Goal: Transaction & Acquisition: Purchase product/service

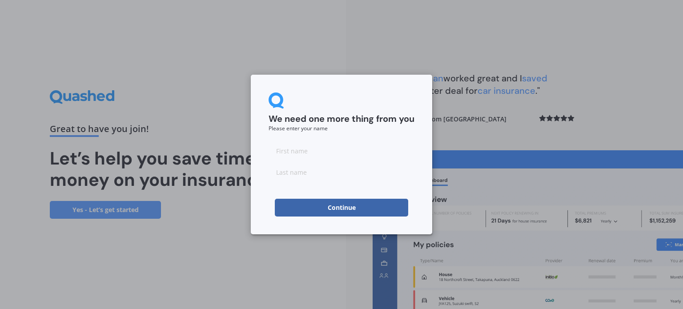
click at [301, 151] on input at bounding box center [342, 151] width 146 height 18
type input "[PERSON_NAME]"
click at [341, 210] on button "Continue" at bounding box center [341, 208] width 133 height 18
click at [317, 192] on form "We need one more thing from you Please enter your name [PERSON_NAME]" at bounding box center [342, 155] width 146 height 124
click at [286, 173] on input "D" at bounding box center [342, 172] width 146 height 18
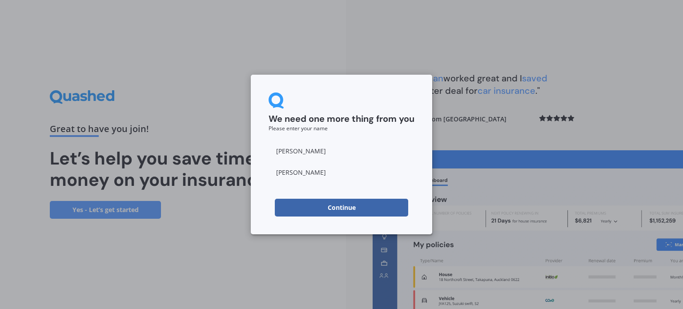
type input "[PERSON_NAME]"
click at [337, 205] on button "Continue" at bounding box center [341, 208] width 133 height 18
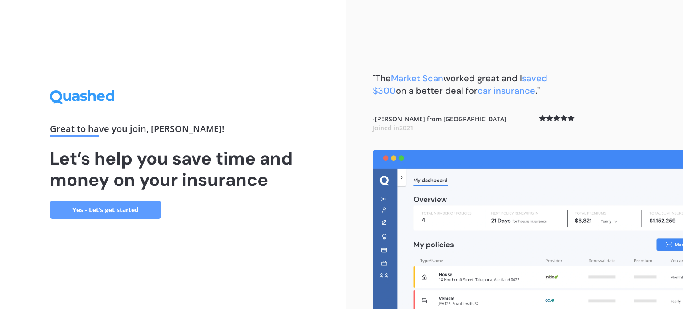
click at [122, 206] on link "Yes - Let’s get started" at bounding box center [105, 210] width 111 height 18
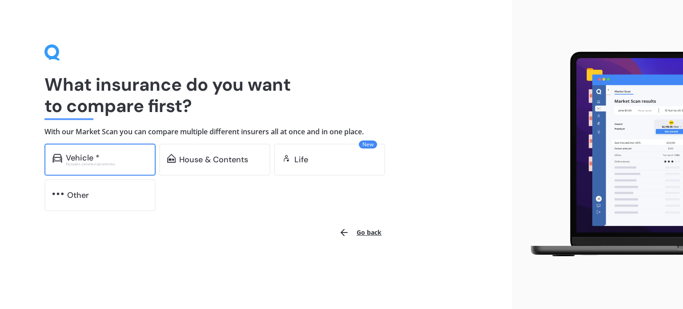
click at [78, 155] on div "Vehicle *" at bounding box center [83, 157] width 34 height 9
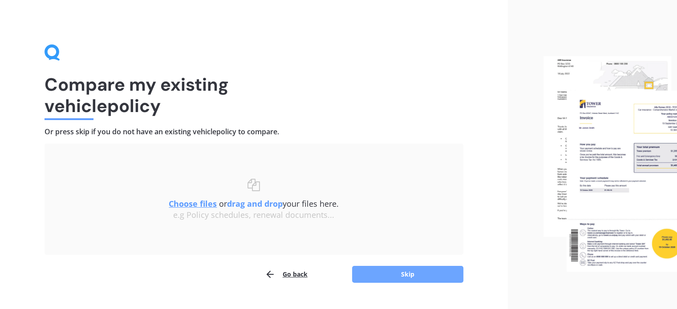
click at [406, 270] on button "Skip" at bounding box center [407, 274] width 111 height 17
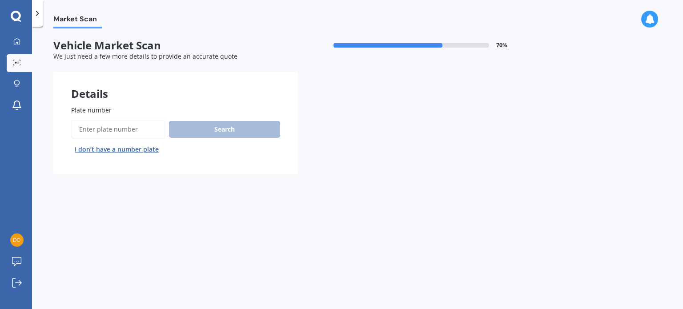
click at [83, 128] on input "Plate number" at bounding box center [118, 129] width 94 height 19
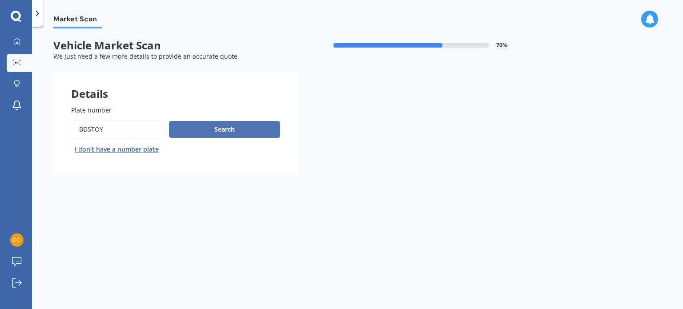
type input "BDSTOY"
click at [222, 129] on button "Search" at bounding box center [224, 129] width 111 height 17
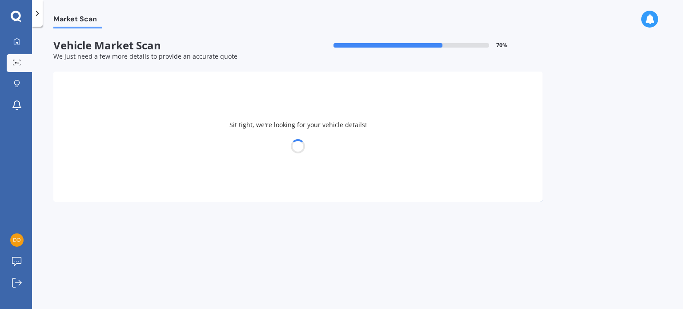
select select "TOYOTA"
select select "HIGHLANDER"
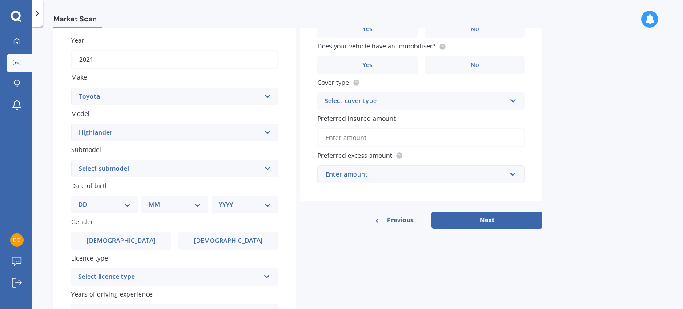
scroll to position [142, 0]
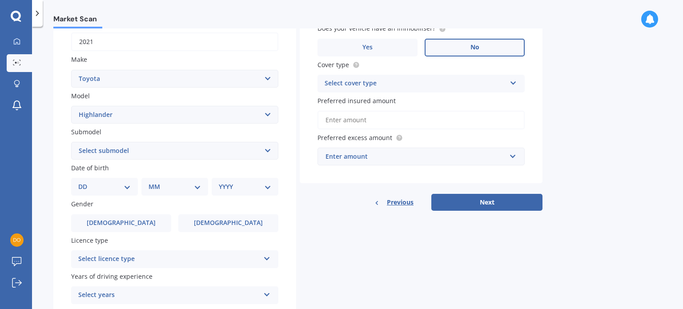
click at [482, 46] on label "No" at bounding box center [475, 48] width 100 height 18
click at [0, 0] on input "No" at bounding box center [0, 0] width 0 height 0
click at [511, 81] on icon at bounding box center [514, 81] width 8 height 6
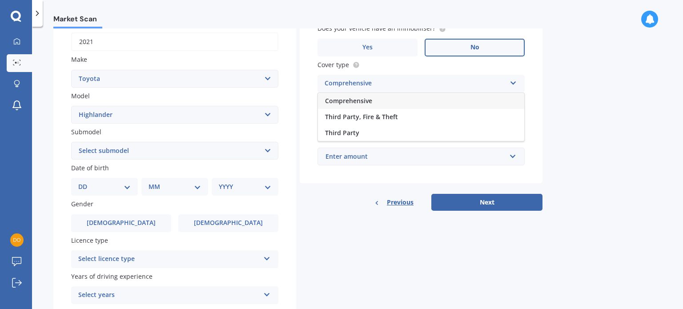
click at [357, 99] on span "Comprehensive" at bounding box center [348, 101] width 47 height 8
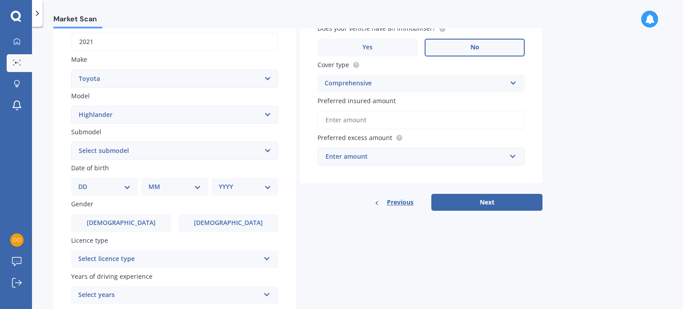
click at [392, 123] on input "Preferred insured amount" at bounding box center [421, 120] width 207 height 19
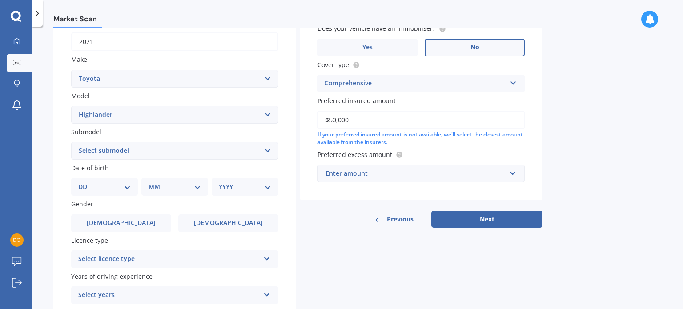
type input "$50,000"
click at [512, 175] on input "text" at bounding box center [418, 173] width 199 height 17
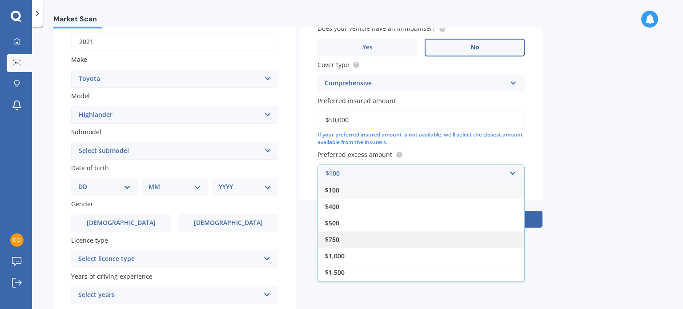
click at [332, 237] on span "$750" at bounding box center [332, 239] width 14 height 8
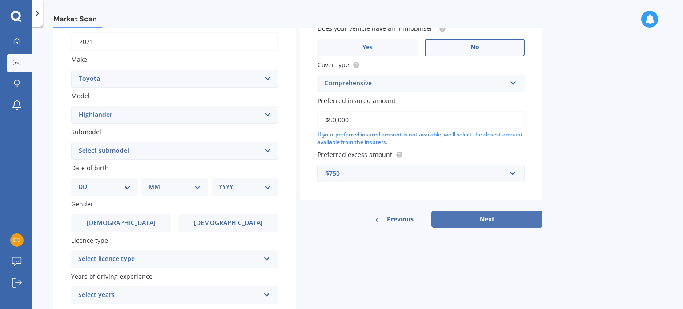
click at [488, 218] on button "Next" at bounding box center [487, 219] width 111 height 17
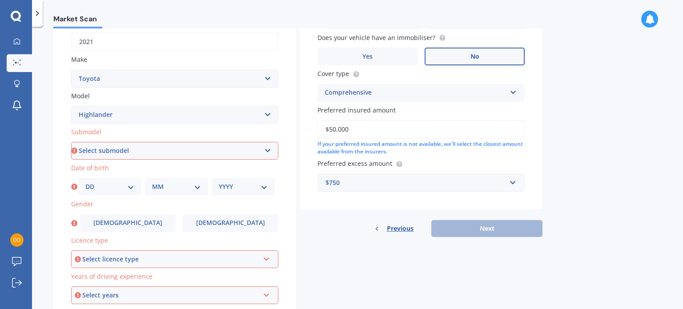
click at [267, 151] on select "Select submodel (All other) Hybrid Petrol V6 2WD Petrol V6 4WD" at bounding box center [174, 151] width 207 height 18
select select "PETROL V6 4WD"
click at [71, 142] on select "Select submodel (All other) Hybrid Petrol V6 2WD Petrol V6 4WD" at bounding box center [174, 151] width 207 height 18
click at [114, 186] on select "DD 01 02 03 04 05 06 07 08 09 10 11 12 13 14 15 16 17 18 19 20 21 22 23 24 25 2…" at bounding box center [109, 187] width 49 height 10
select select "20"
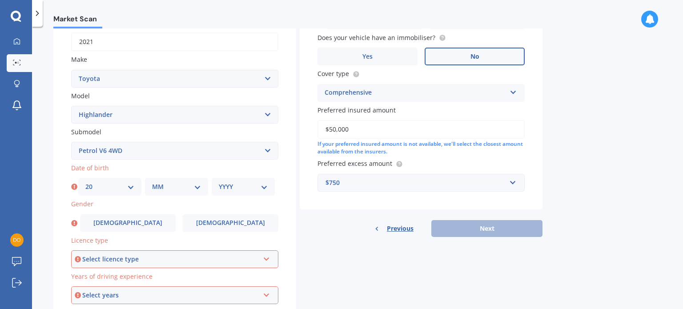
click at [85, 182] on select "DD 01 02 03 04 05 06 07 08 09 10 11 12 13 14 15 16 17 18 19 20 21 22 23 24 25 2…" at bounding box center [109, 187] width 49 height 10
click at [198, 186] on select "MM 01 02 03 04 05 06 07 08 09 10 11 12" at bounding box center [176, 187] width 49 height 10
select select "02"
click at [152, 182] on select "MM 01 02 03 04 05 06 07 08 09 10 11 12" at bounding box center [176, 187] width 49 height 10
click at [265, 187] on select "YYYY 2025 2024 2023 2022 2021 2020 2019 2018 2017 2016 2015 2014 2013 2012 2011…" at bounding box center [243, 187] width 49 height 10
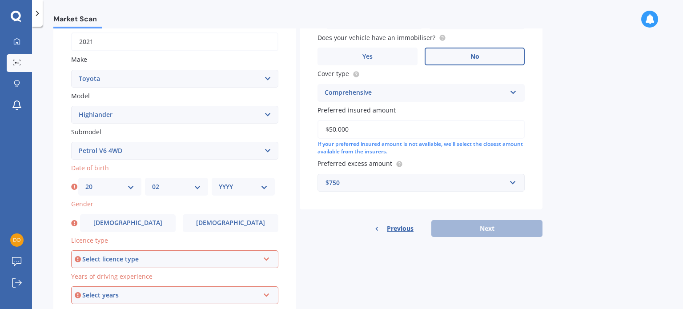
select select "1957"
click at [219, 182] on select "YYYY 2025 2024 2023 2022 2021 2020 2019 2018 2017 2016 2015 2014 2013 2012 2011…" at bounding box center [243, 187] width 49 height 10
click at [128, 226] on span "[DEMOGRAPHIC_DATA]" at bounding box center [128, 223] width 71 height 8
click at [0, 0] on input "[DEMOGRAPHIC_DATA]" at bounding box center [0, 0] width 0 height 0
click at [268, 258] on icon at bounding box center [267, 257] width 8 height 6
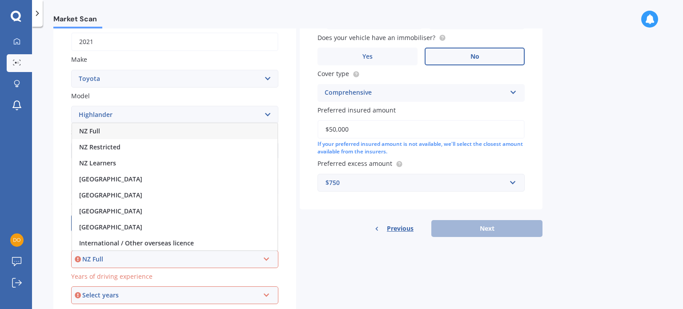
click at [121, 124] on div "NZ Full" at bounding box center [175, 131] width 206 height 16
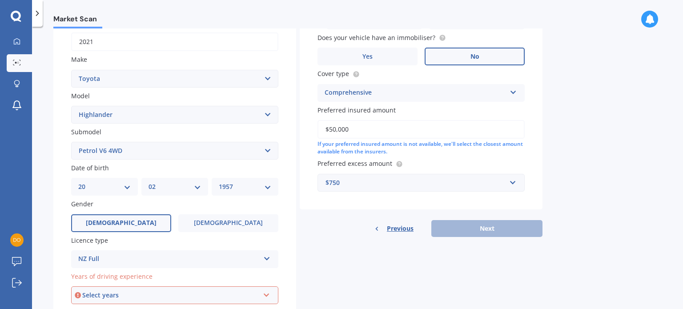
click at [267, 295] on icon at bounding box center [267, 294] width 8 height 6
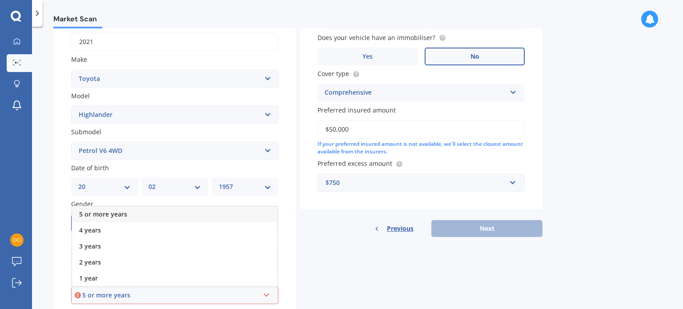
click at [119, 211] on span "5 or more years" at bounding box center [103, 214] width 48 height 8
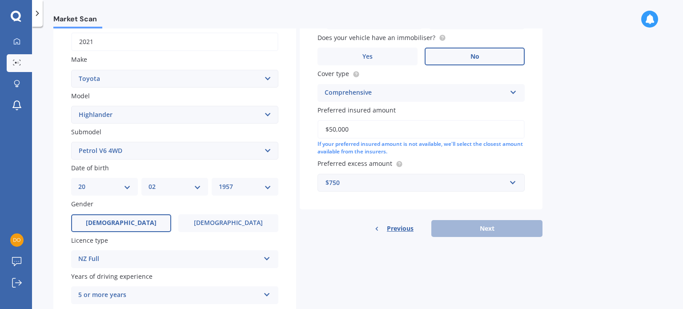
scroll to position [2, 0]
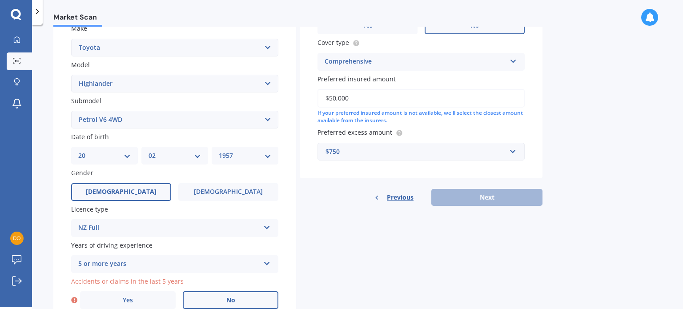
click at [230, 300] on span "No" at bounding box center [230, 301] width 9 height 8
click at [0, 0] on input "No" at bounding box center [0, 0] width 0 height 0
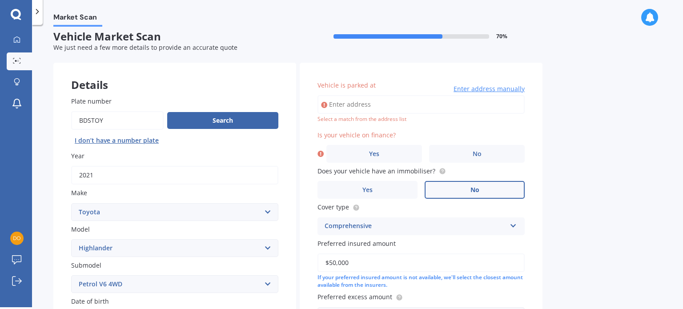
scroll to position [0, 0]
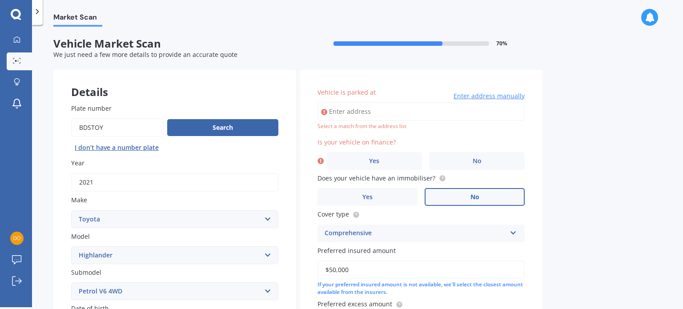
click at [338, 92] on span "Vehicle is parked at" at bounding box center [347, 92] width 58 height 8
click at [338, 102] on input "Vehicle is parked at" at bounding box center [421, 111] width 207 height 19
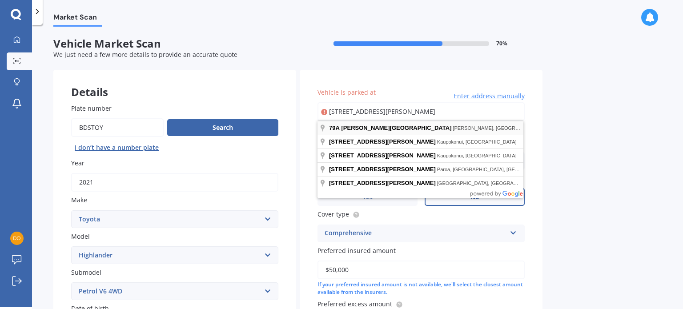
type input "[STREET_ADDRESS][PERSON_NAME][PERSON_NAME]"
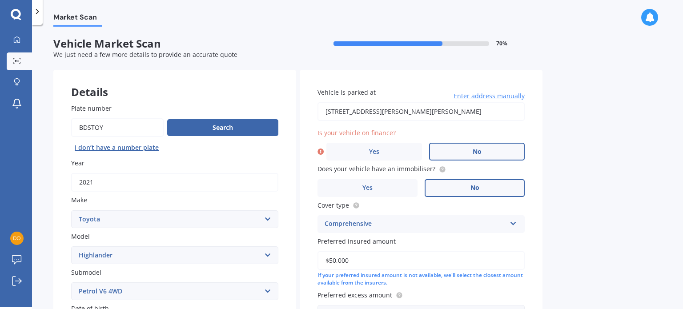
click at [485, 151] on label "No" at bounding box center [477, 152] width 96 height 18
click at [0, 0] on input "No" at bounding box center [0, 0] width 0 height 0
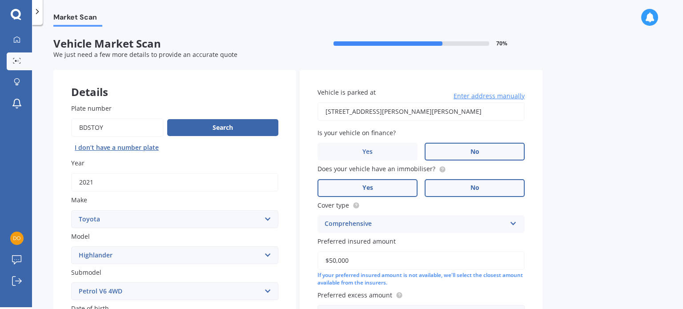
click at [383, 183] on label "Yes" at bounding box center [368, 188] width 100 height 18
click at [0, 0] on input "Yes" at bounding box center [0, 0] width 0 height 0
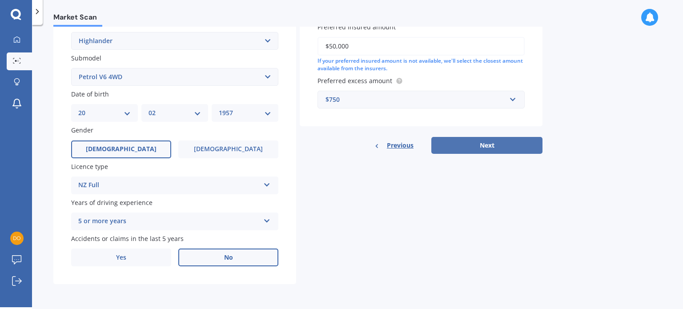
click at [487, 145] on button "Next" at bounding box center [487, 145] width 111 height 17
select select "20"
select select "02"
select select "1957"
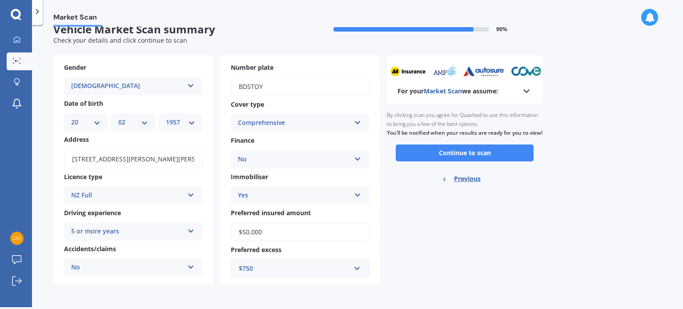
scroll to position [0, 0]
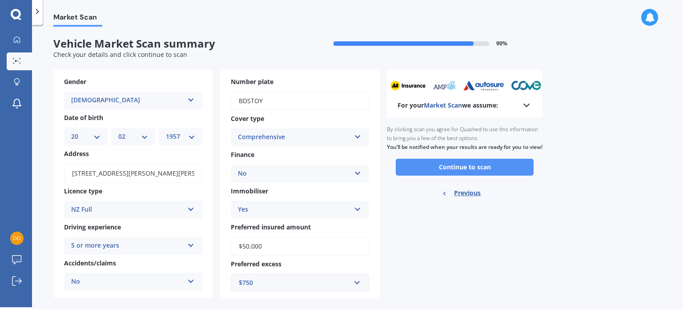
click at [468, 176] on button "Continue to scan" at bounding box center [465, 167] width 138 height 17
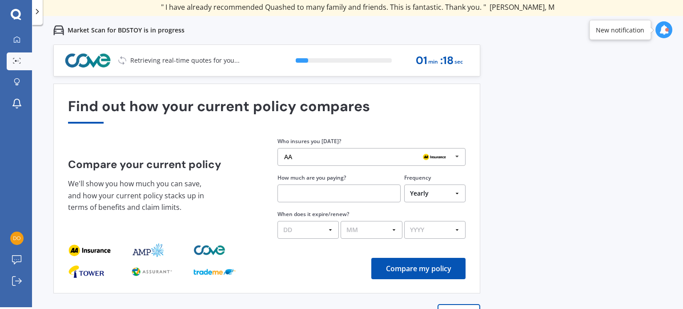
click at [428, 266] on button "Compare my policy" at bounding box center [419, 268] width 94 height 21
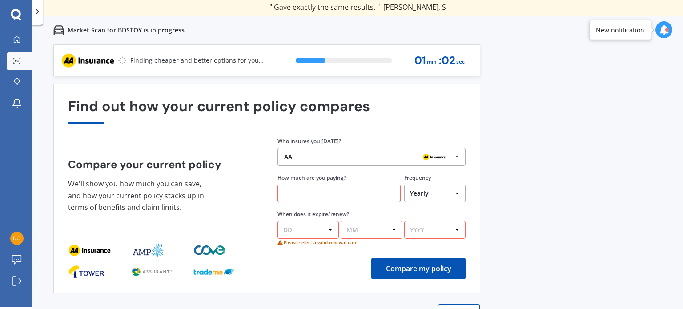
click at [297, 230] on select "DD 01 02 03 04 05 06 07 08 09 10 11 12 13 14 15 16 17 18 19 20 21 22 23 24 25 2…" at bounding box center [308, 230] width 61 height 18
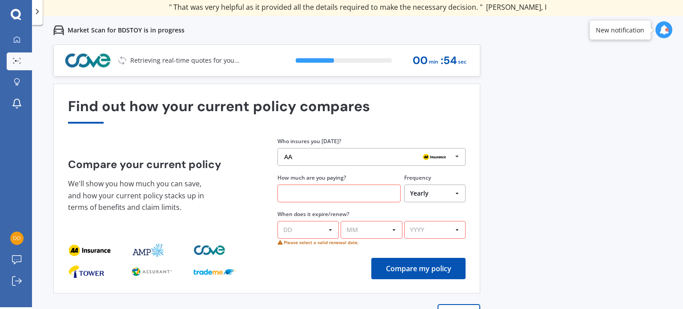
select select "01"
click at [364, 227] on select "MM 01 02 03 04 05 06 07 08 09 10 11 12" at bounding box center [371, 230] width 61 height 18
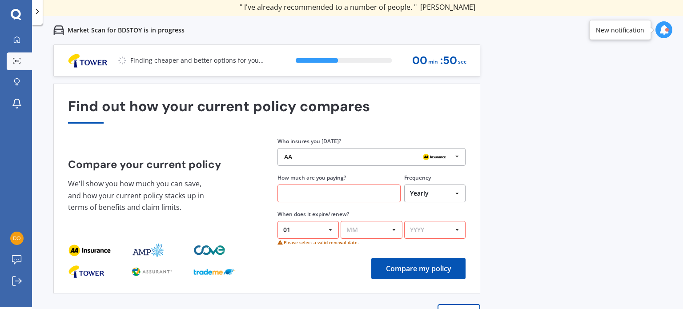
select select "07"
click at [341, 221] on select "MM 01 02 03 04 05 06 07 08 09 10 11 12" at bounding box center [371, 230] width 61 height 18
click at [450, 230] on select "YYYY 2026 2025 2024" at bounding box center [434, 230] width 61 height 18
select select "2026"
click at [404, 221] on select "YYYY 2026 2025 2024" at bounding box center [434, 230] width 61 height 18
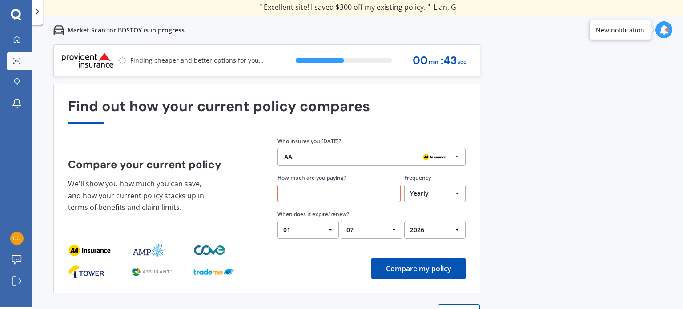
click at [308, 194] on input "text" at bounding box center [339, 194] width 123 height 18
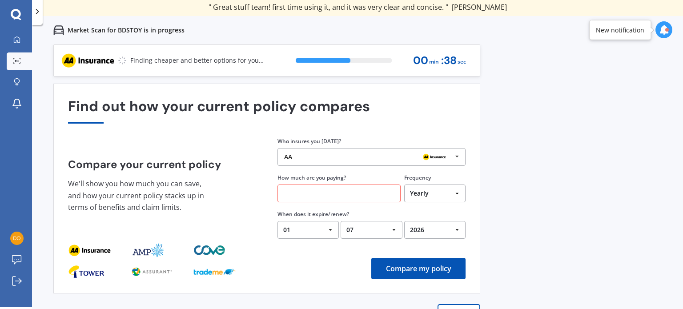
click at [456, 192] on select "Yearly Six-Monthly Quarterly Monthly Fortnightly Weekly One-Off" at bounding box center [434, 194] width 61 height 18
select select "Monthly"
click at [404, 185] on select "Yearly Six-Monthly Quarterly Monthly Fortnightly Weekly One-Off" at bounding box center [434, 194] width 61 height 18
click at [301, 194] on input "text" at bounding box center [339, 194] width 123 height 18
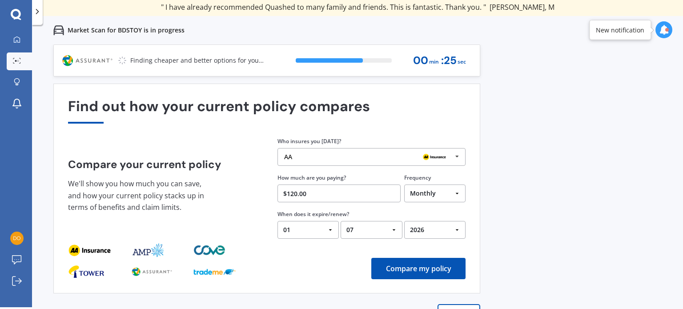
type input "$120.00"
click at [423, 269] on button "Compare my policy" at bounding box center [419, 268] width 94 height 21
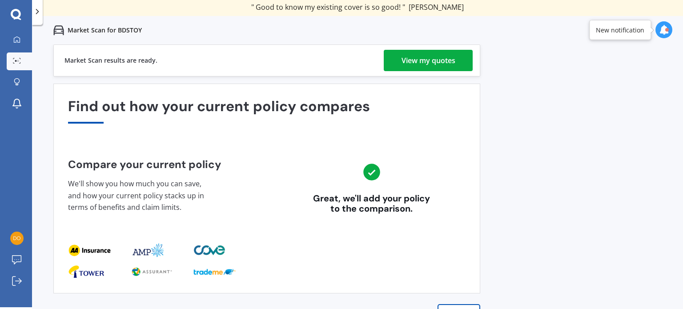
click at [430, 63] on div "View my quotes" at bounding box center [429, 60] width 54 height 21
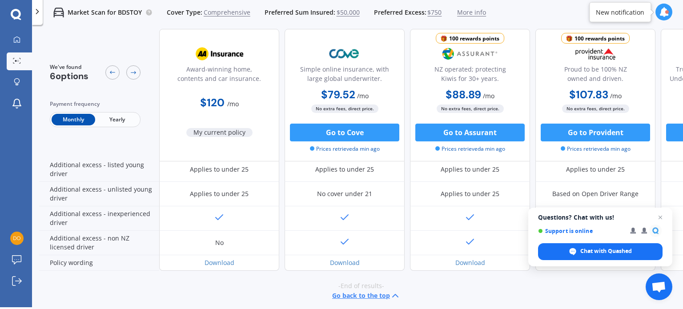
scroll to position [454, 0]
